Goal: Information Seeking & Learning: Understand process/instructions

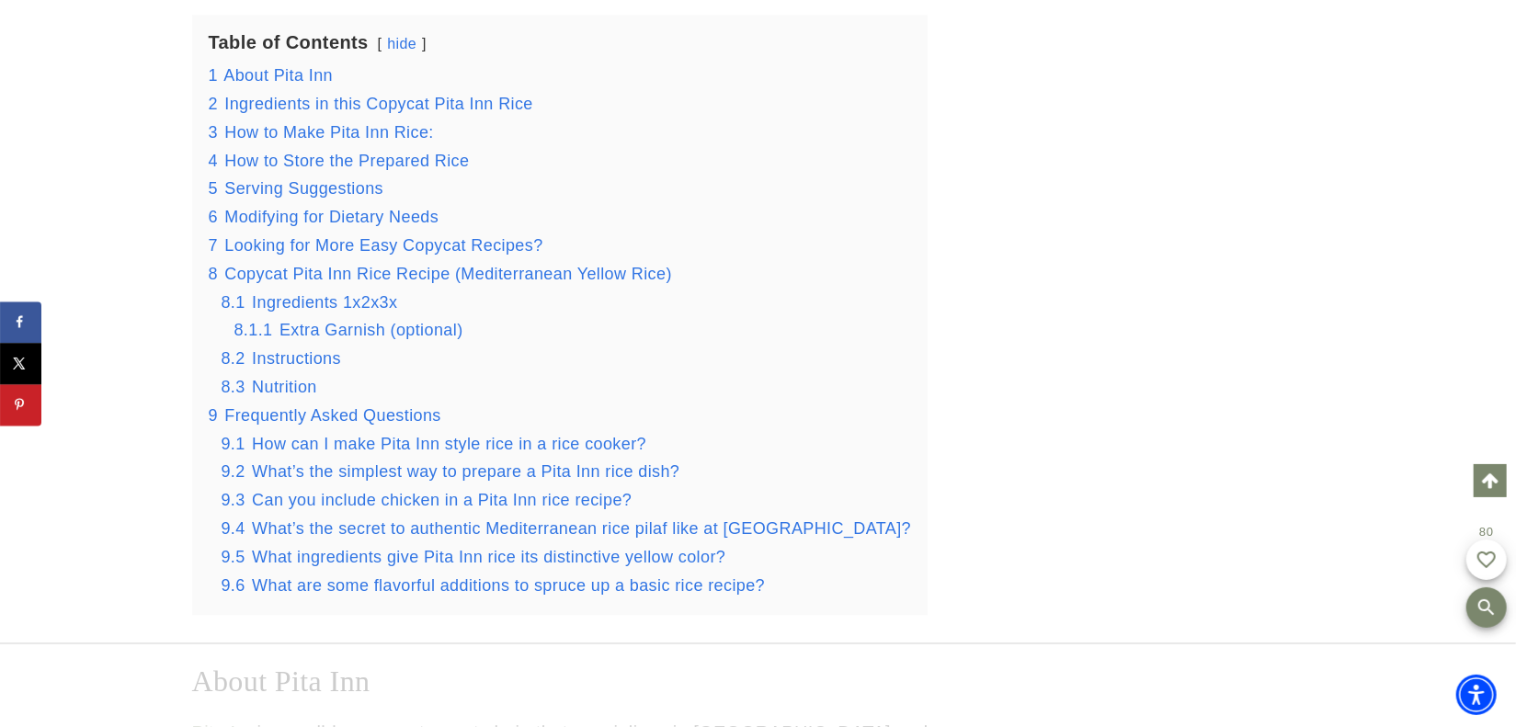
scroll to position [2424, 0]
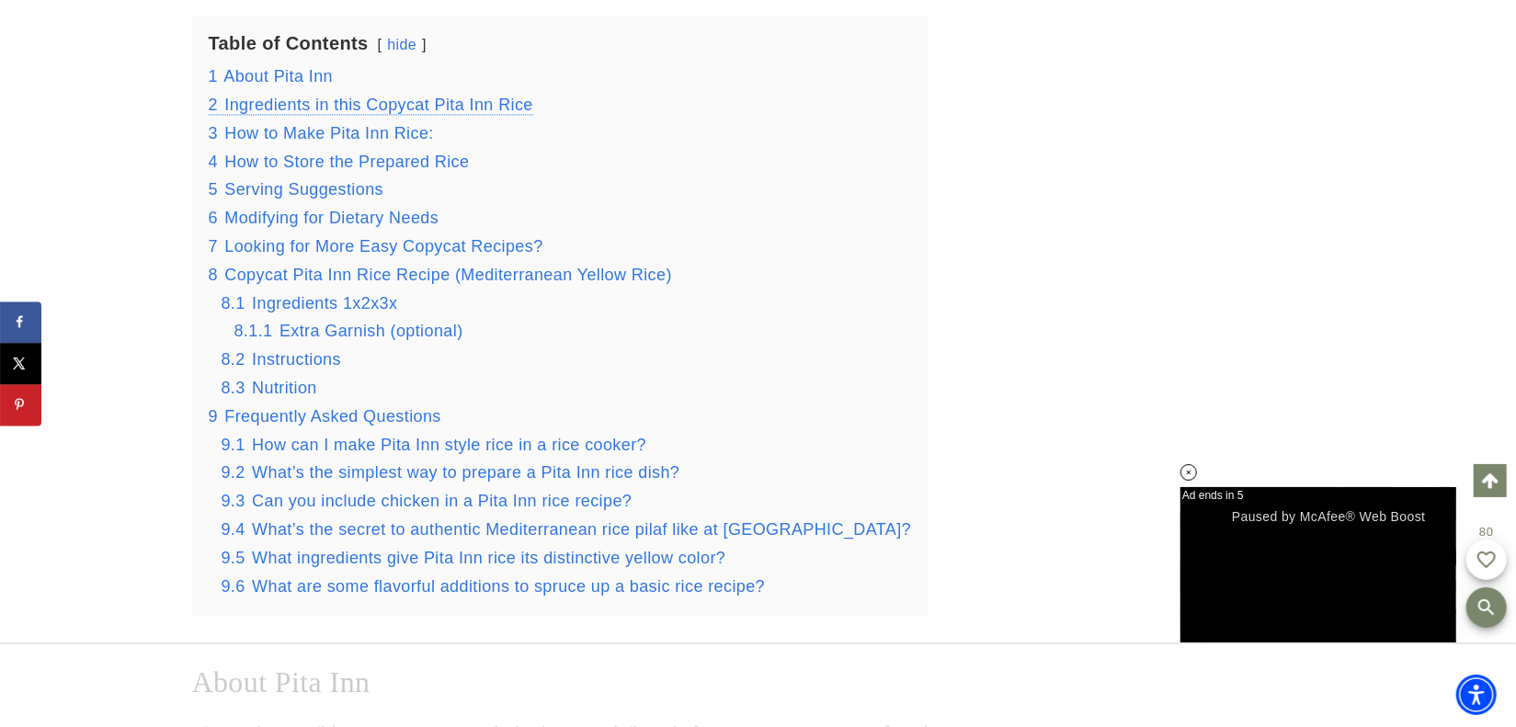
click at [332, 111] on span "Ingredients in this Copycat Pita Inn Rice" at bounding box center [378, 105] width 309 height 18
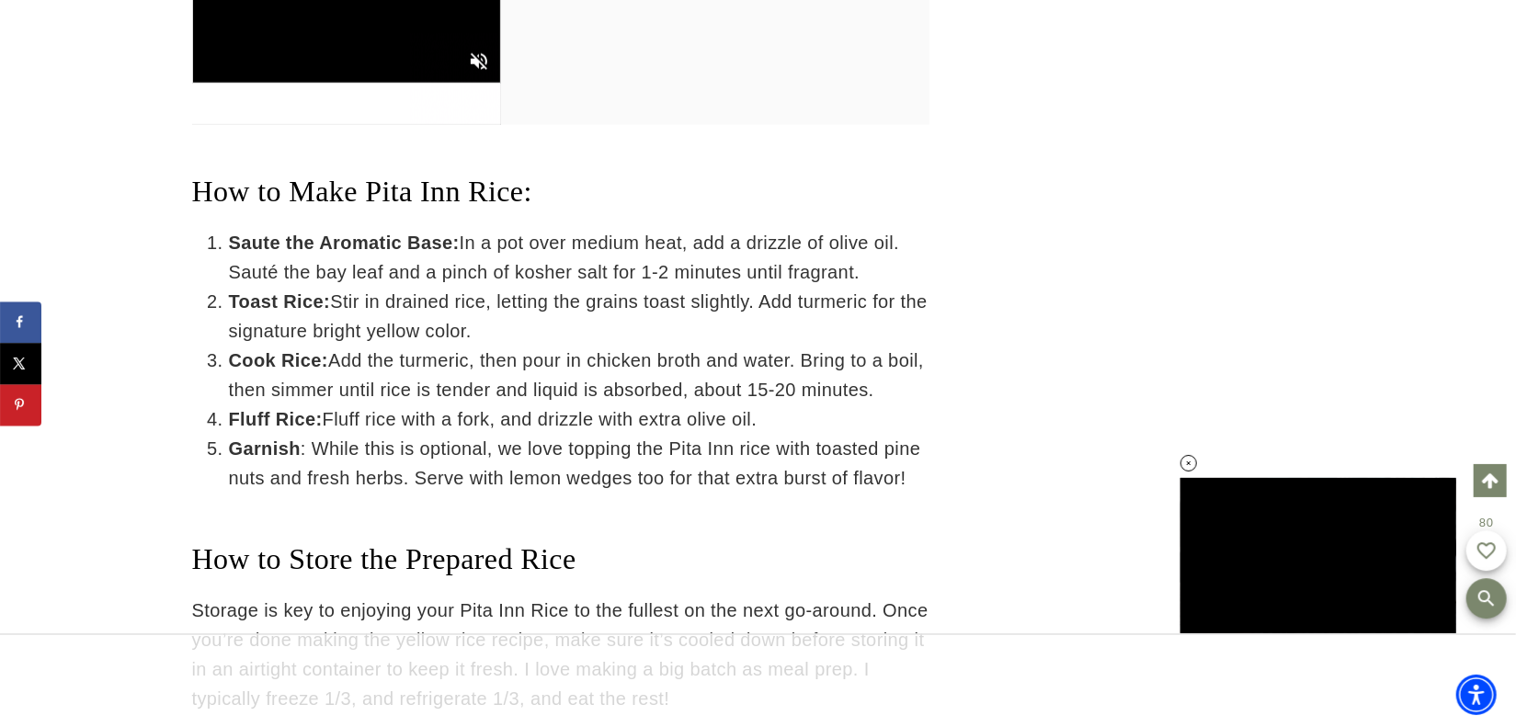
scroll to position [6663, 0]
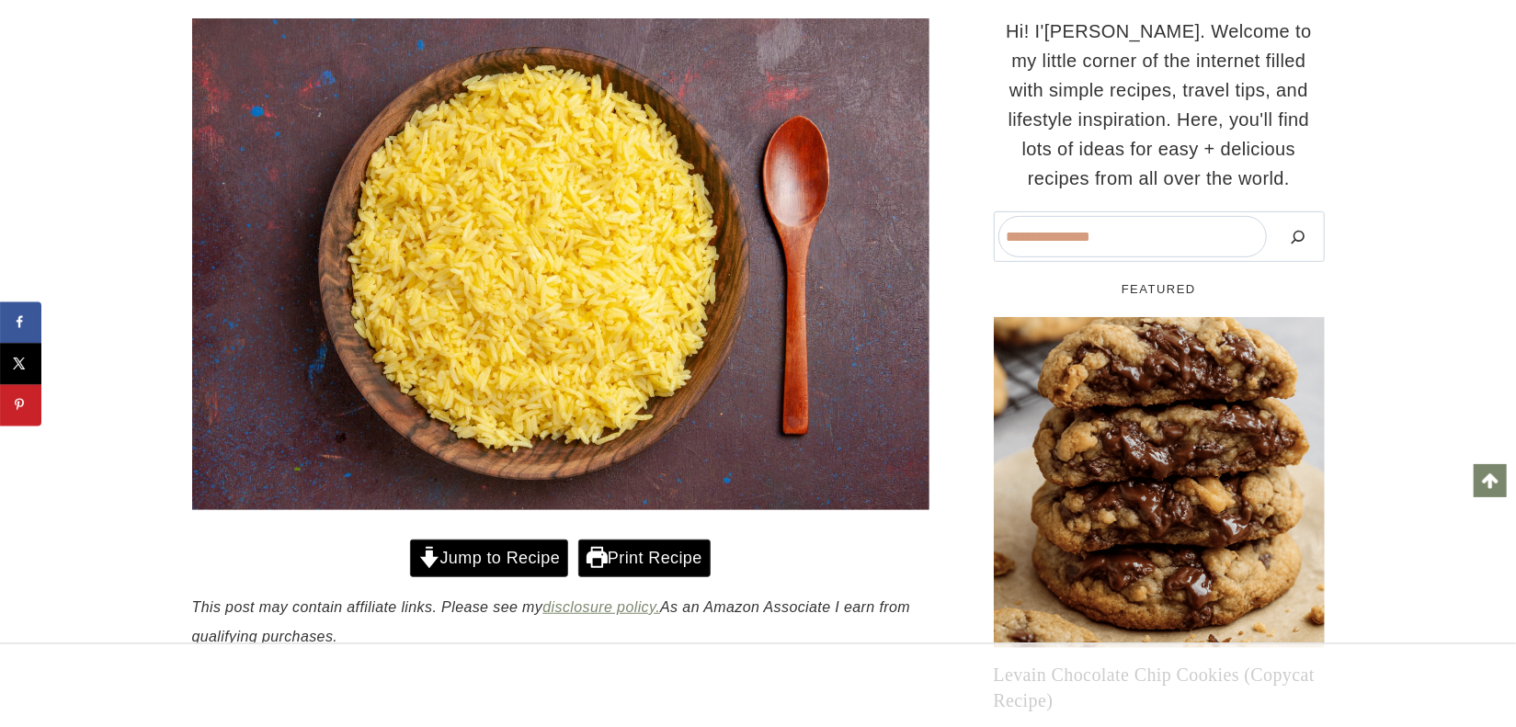
scroll to position [820, 0]
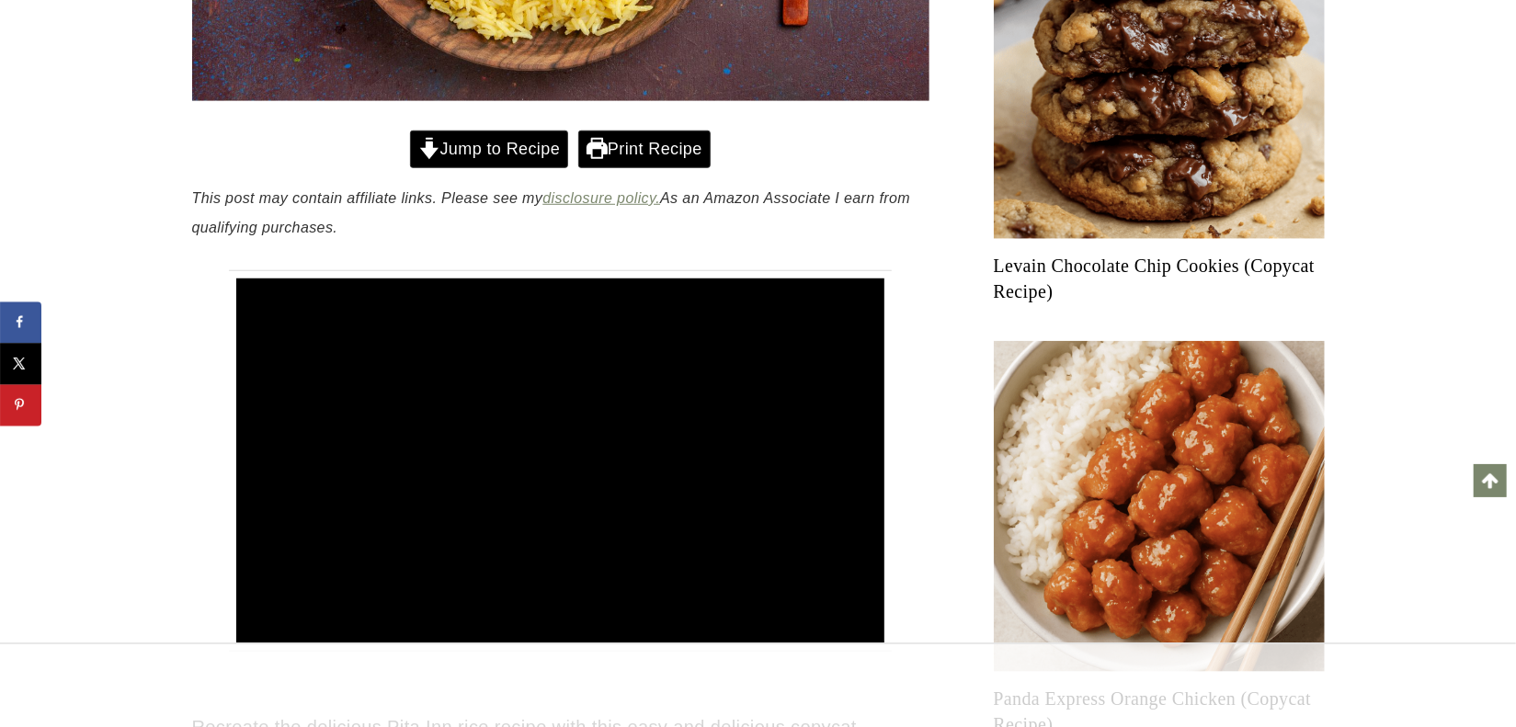
click at [476, 144] on link "Jump to Recipe" at bounding box center [489, 150] width 158 height 38
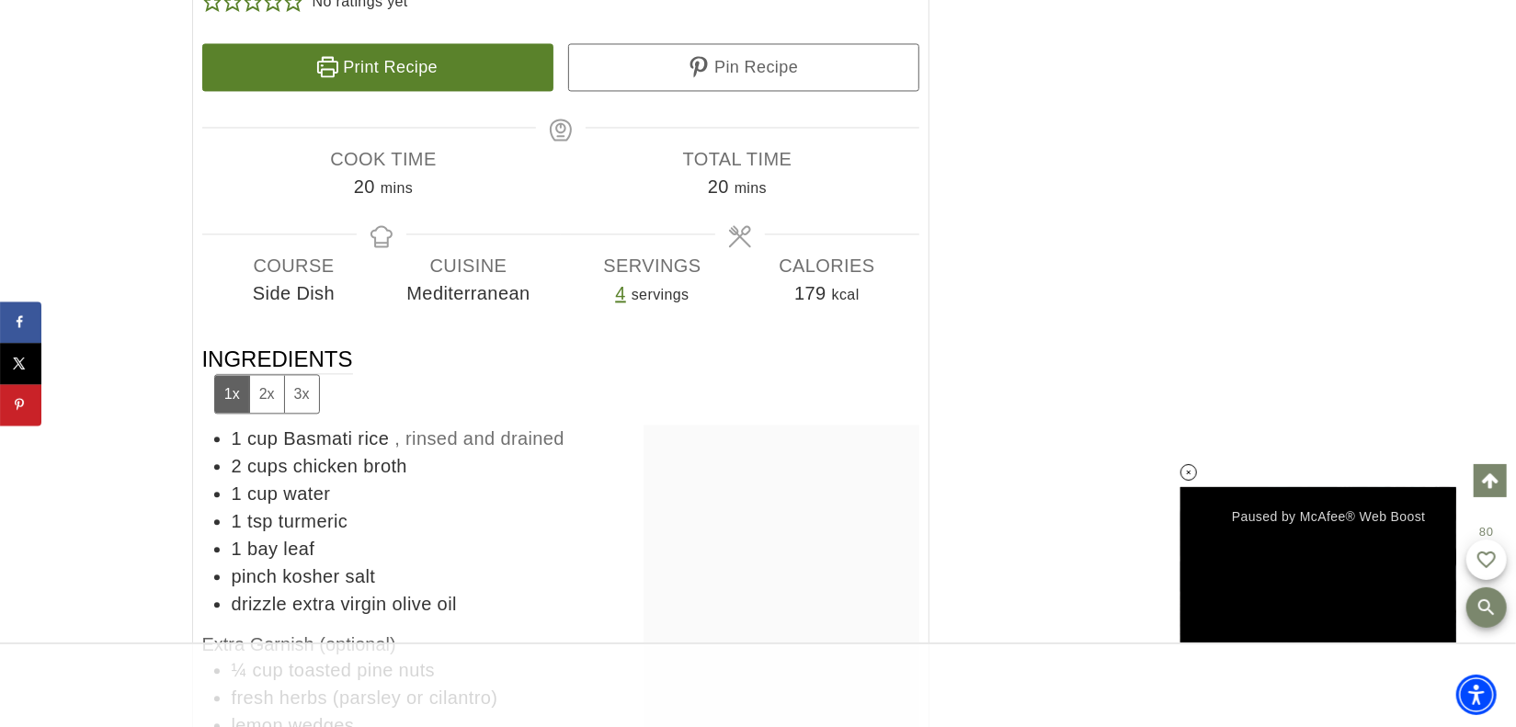
click at [266, 375] on button "2x" at bounding box center [266, 394] width 35 height 38
